Goal: Task Accomplishment & Management: Complete application form

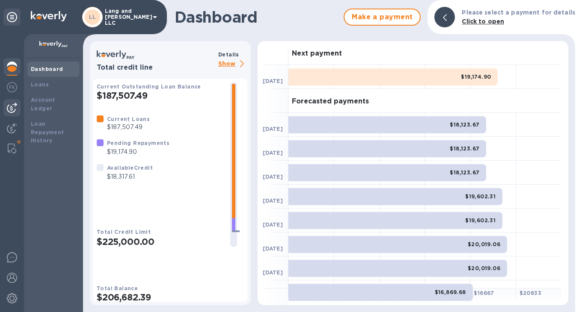
click at [13, 107] on img at bounding box center [12, 108] width 10 height 10
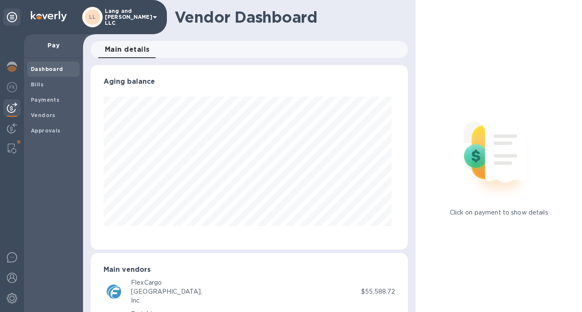
scroll to position [185, 314]
click at [14, 68] on img at bounding box center [12, 67] width 10 height 10
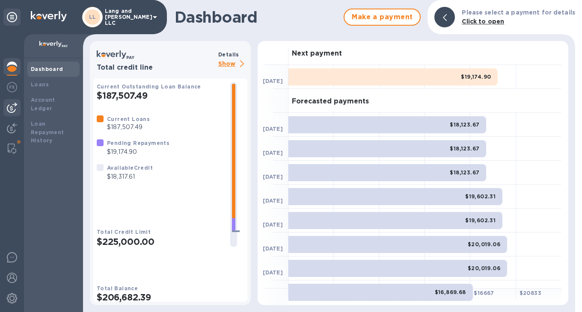
click at [12, 110] on img at bounding box center [12, 108] width 10 height 10
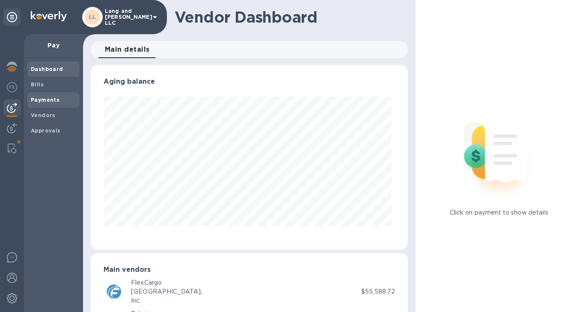
scroll to position [185, 314]
click at [40, 88] on span "Bills" at bounding box center [37, 84] width 13 height 9
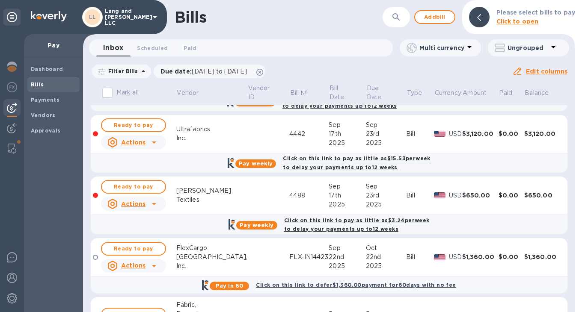
scroll to position [550, 0]
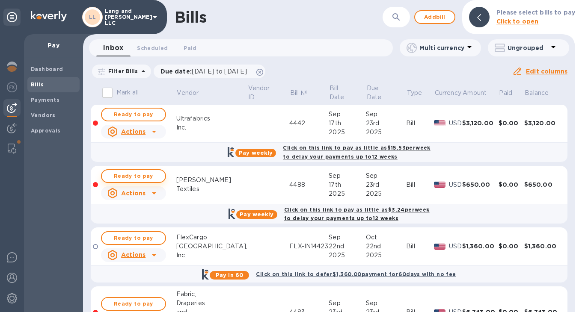
click at [127, 176] on span "Ready to pay" at bounding box center [134, 176] width 50 height 10
click at [133, 178] on span "Ready to pay" at bounding box center [134, 176] width 50 height 10
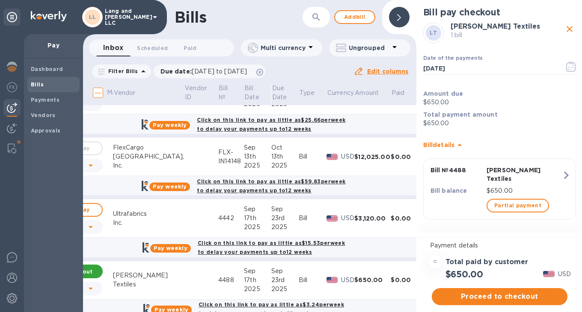
scroll to position [389, 0]
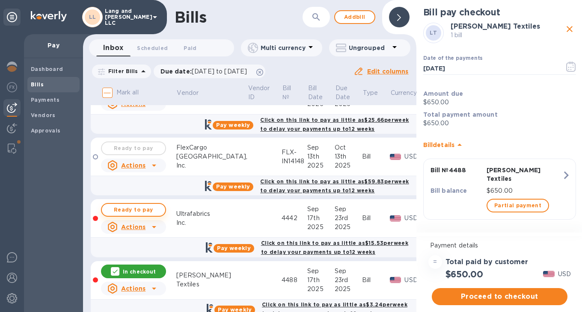
click at [131, 211] on span "Ready to pay" at bounding box center [134, 210] width 50 height 10
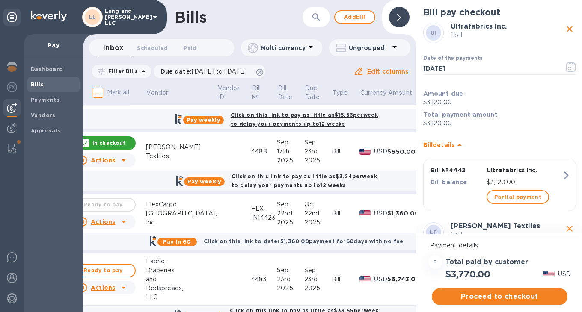
scroll to position [487, 30]
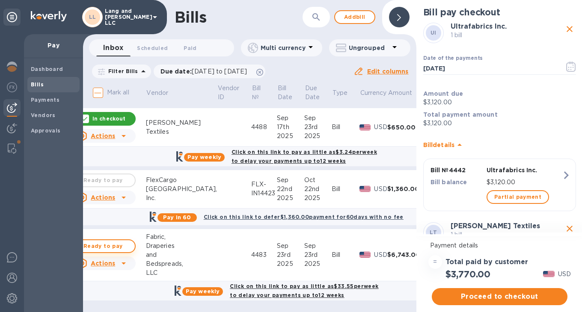
click at [118, 241] on span "Ready to pay" at bounding box center [103, 246] width 50 height 10
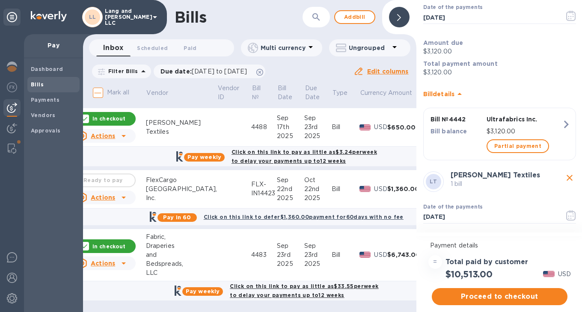
scroll to position [0, 0]
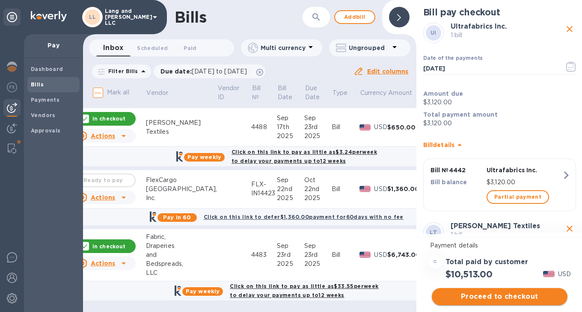
click at [482, 300] on span "Proceed to checkout" at bounding box center [500, 297] width 122 height 10
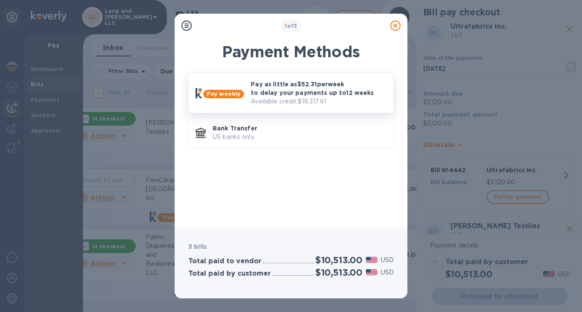
click at [291, 92] on p "Pay as little as $52.31 per week to delay your payments up to 12 weeks" at bounding box center [319, 88] width 136 height 17
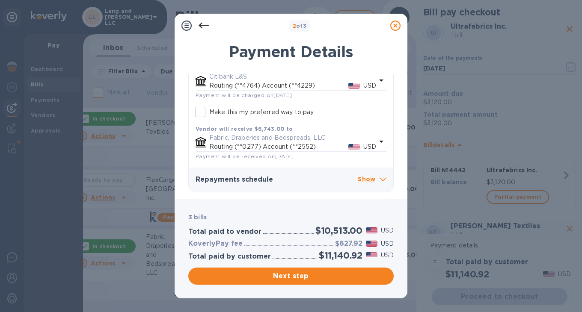
scroll to position [819, 0]
click at [291, 279] on span "Next step" at bounding box center [291, 276] width 192 height 10
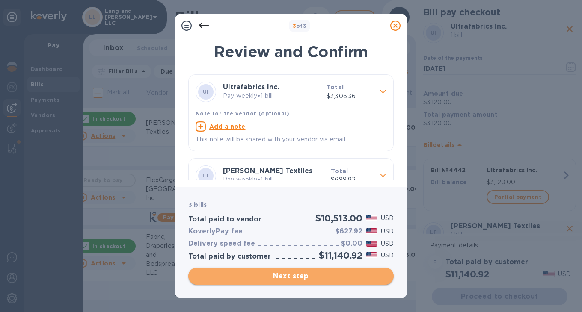
click at [289, 278] on span "Next step" at bounding box center [291, 276] width 192 height 10
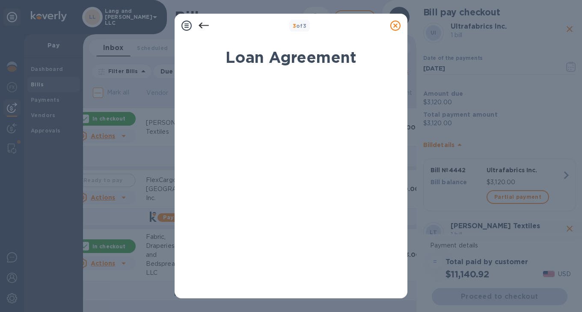
scroll to position [175, 0]
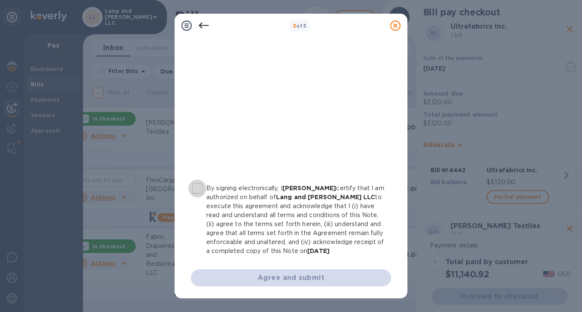
click at [195, 181] on input "By signing electronically, I [PERSON_NAME] certify that I am authorized on beha…" at bounding box center [197, 189] width 18 height 18
checkbox input "true"
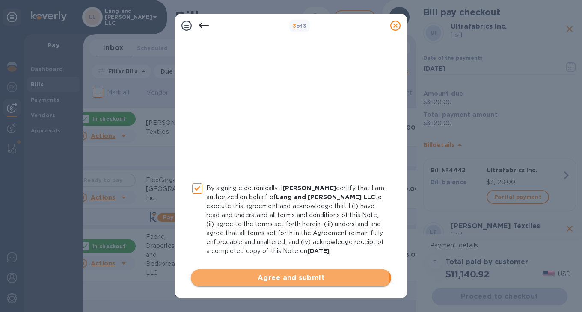
click at [282, 283] on span "Agree and submit" at bounding box center [291, 278] width 187 height 10
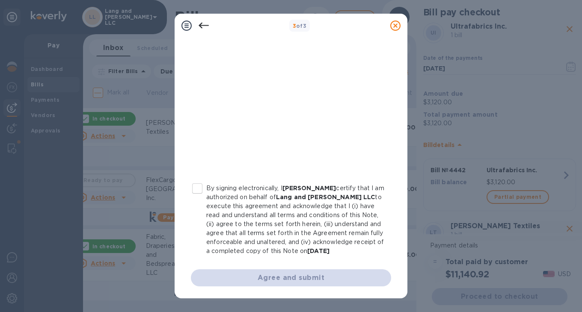
click at [197, 184] on input "By signing electronically, I [PERSON_NAME] certify that I am authorized on beha…" at bounding box center [197, 189] width 18 height 18
checkbox input "true"
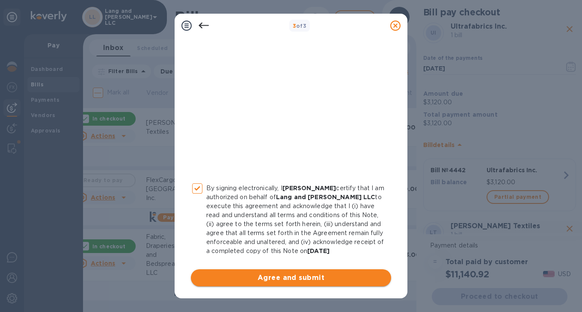
click at [282, 282] on span "Agree and submit" at bounding box center [291, 278] width 187 height 10
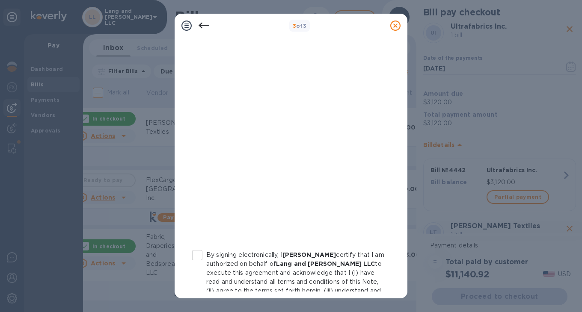
scroll to position [146, 0]
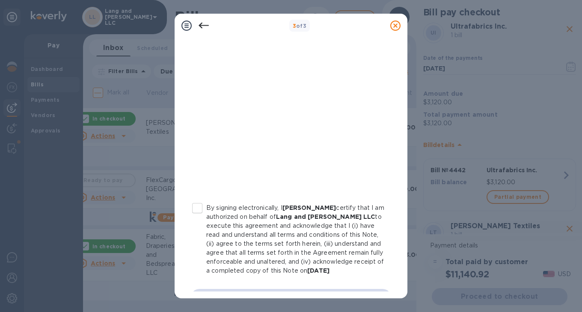
click at [195, 207] on input "By signing electronically, I [PERSON_NAME] certify that I am authorized on beha…" at bounding box center [197, 208] width 18 height 18
checkbox input "true"
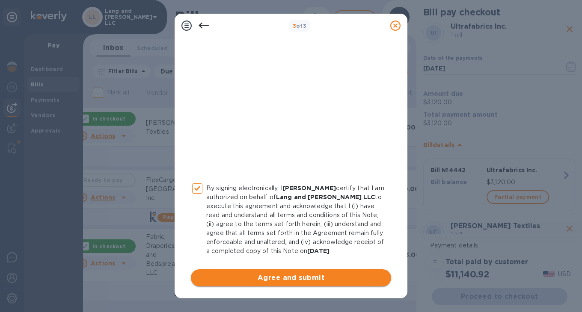
click at [276, 277] on span "Agree and submit" at bounding box center [291, 278] width 187 height 10
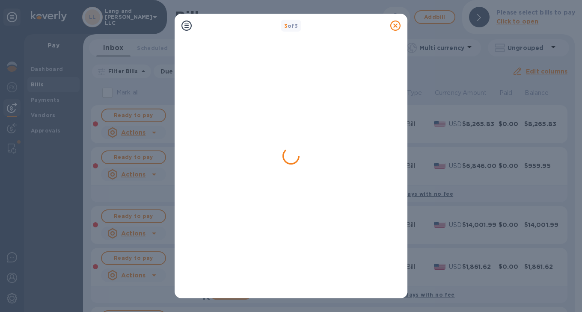
scroll to position [0, 0]
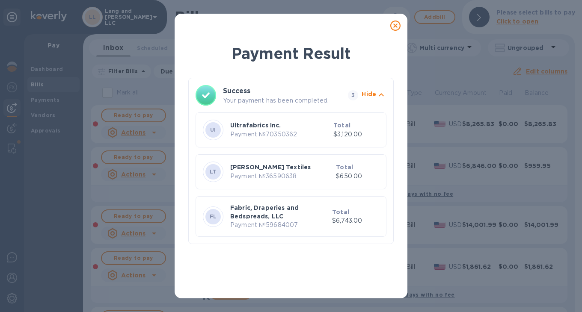
click at [397, 27] on icon at bounding box center [395, 26] width 10 height 10
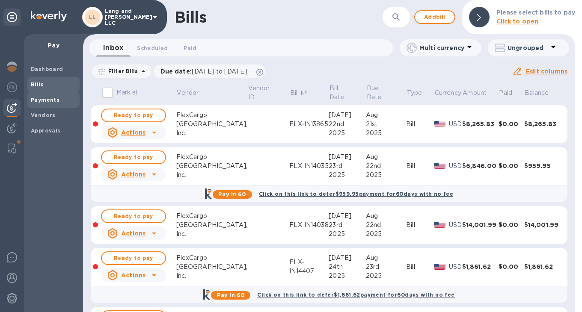
click at [39, 101] on b "Payments" at bounding box center [45, 100] width 29 height 6
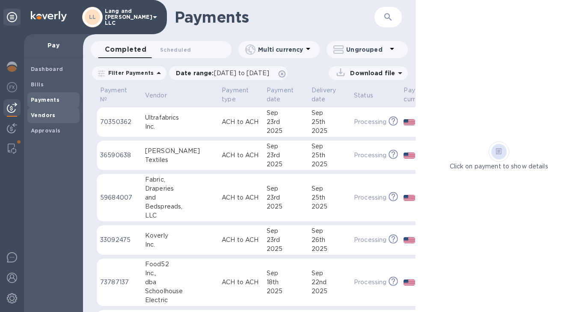
click at [65, 117] on span "Vendors" at bounding box center [53, 115] width 45 height 9
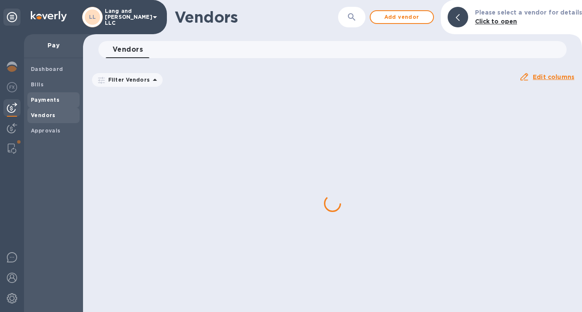
click at [63, 98] on span "Payments" at bounding box center [53, 100] width 45 height 9
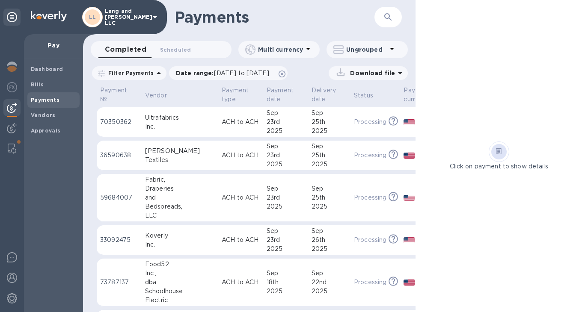
click at [228, 125] on td "ACH to ACH" at bounding box center [240, 122] width 45 height 30
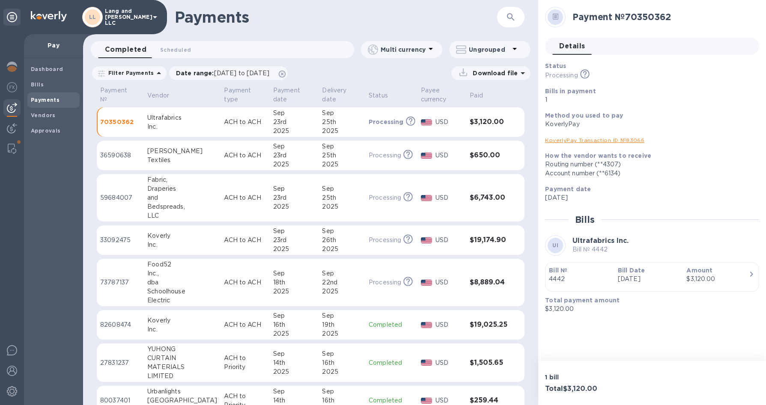
click at [177, 157] on div "Textiles" at bounding box center [182, 160] width 70 height 9
click at [166, 193] on div "and" at bounding box center [182, 197] width 70 height 9
